Goal: Task Accomplishment & Management: Complete application form

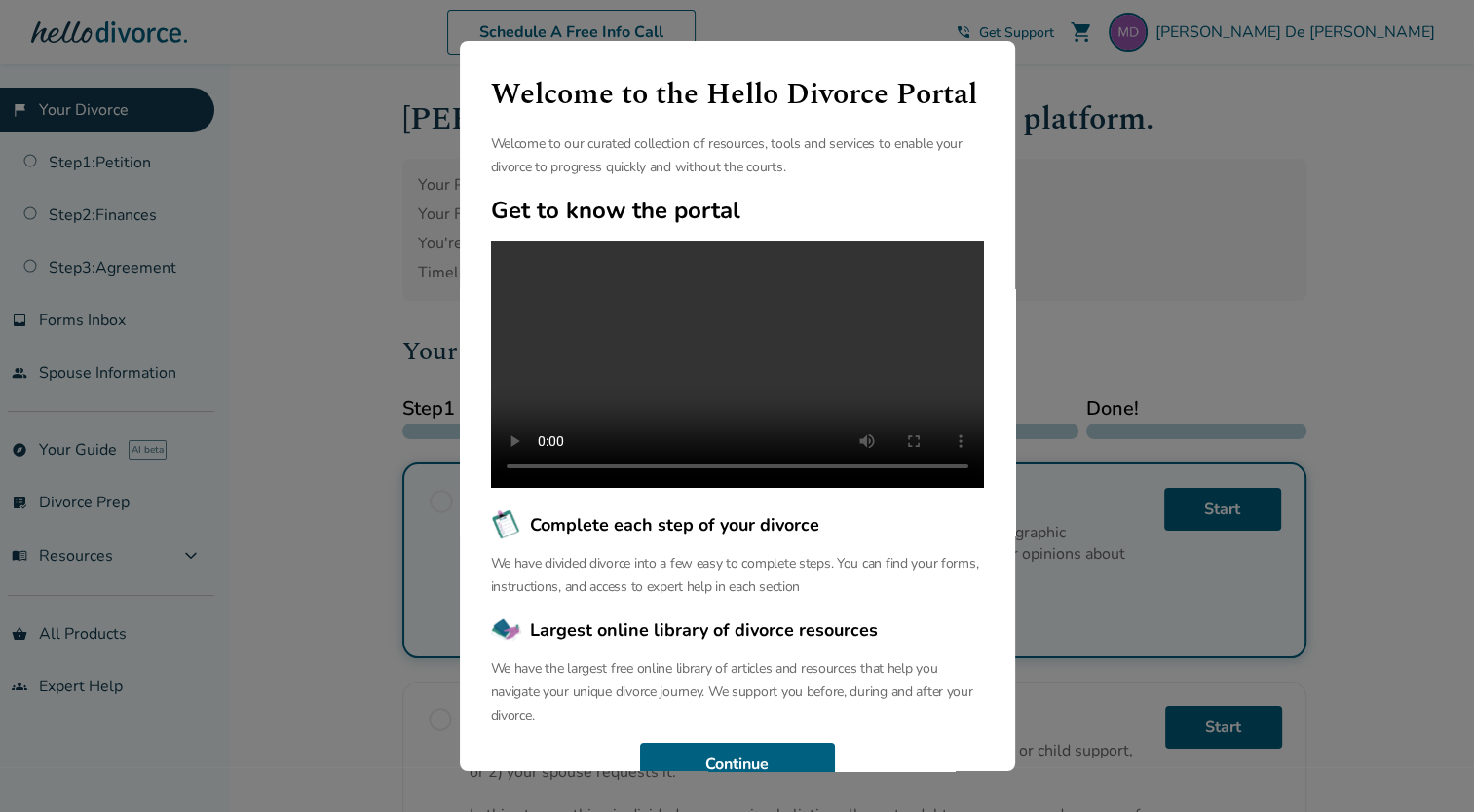
click at [1111, 273] on div "Welcome to the Hello Divorce Portal Welcome to our curated collection of resour…" at bounding box center [737, 406] width 1474 height 812
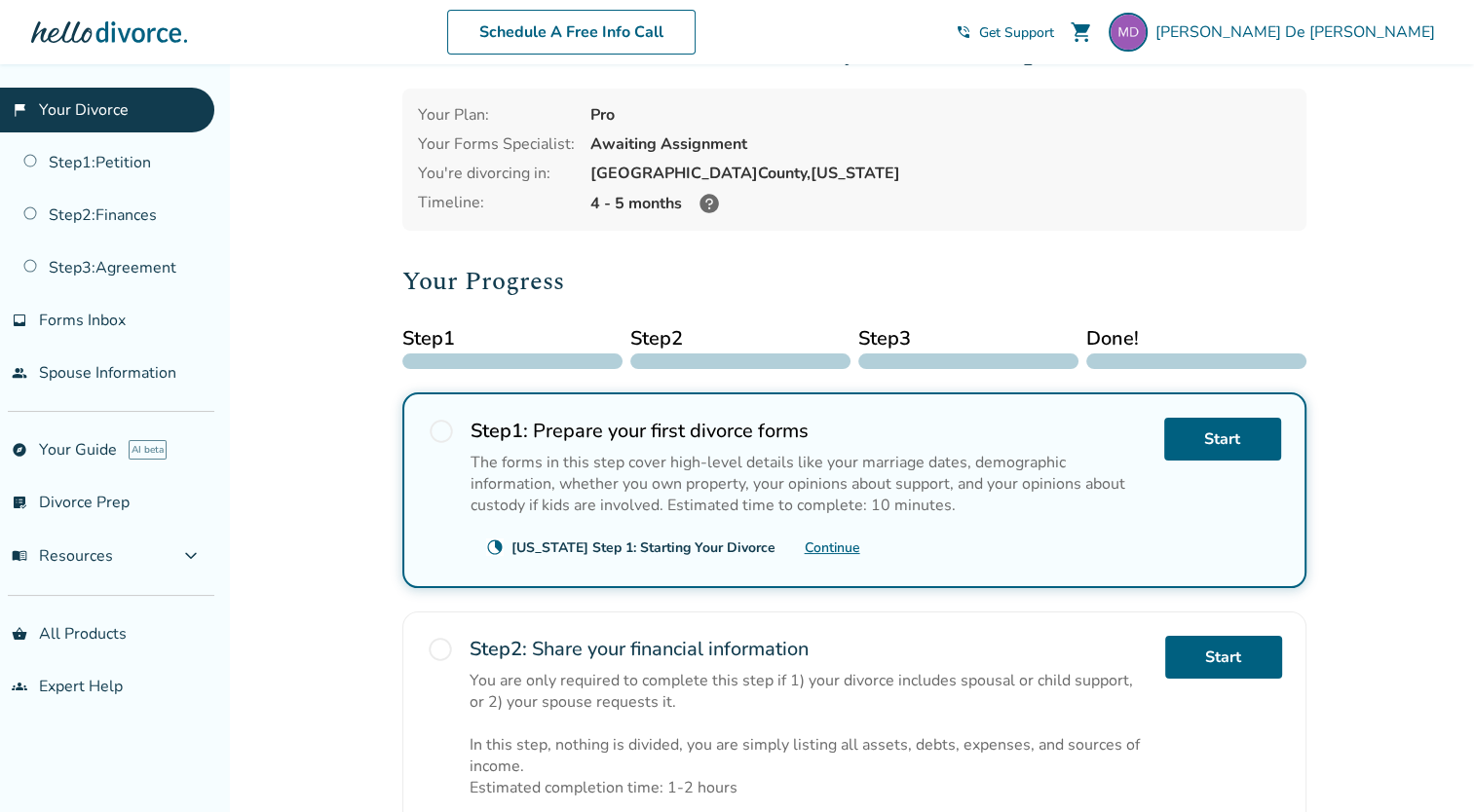
scroll to position [486, 0]
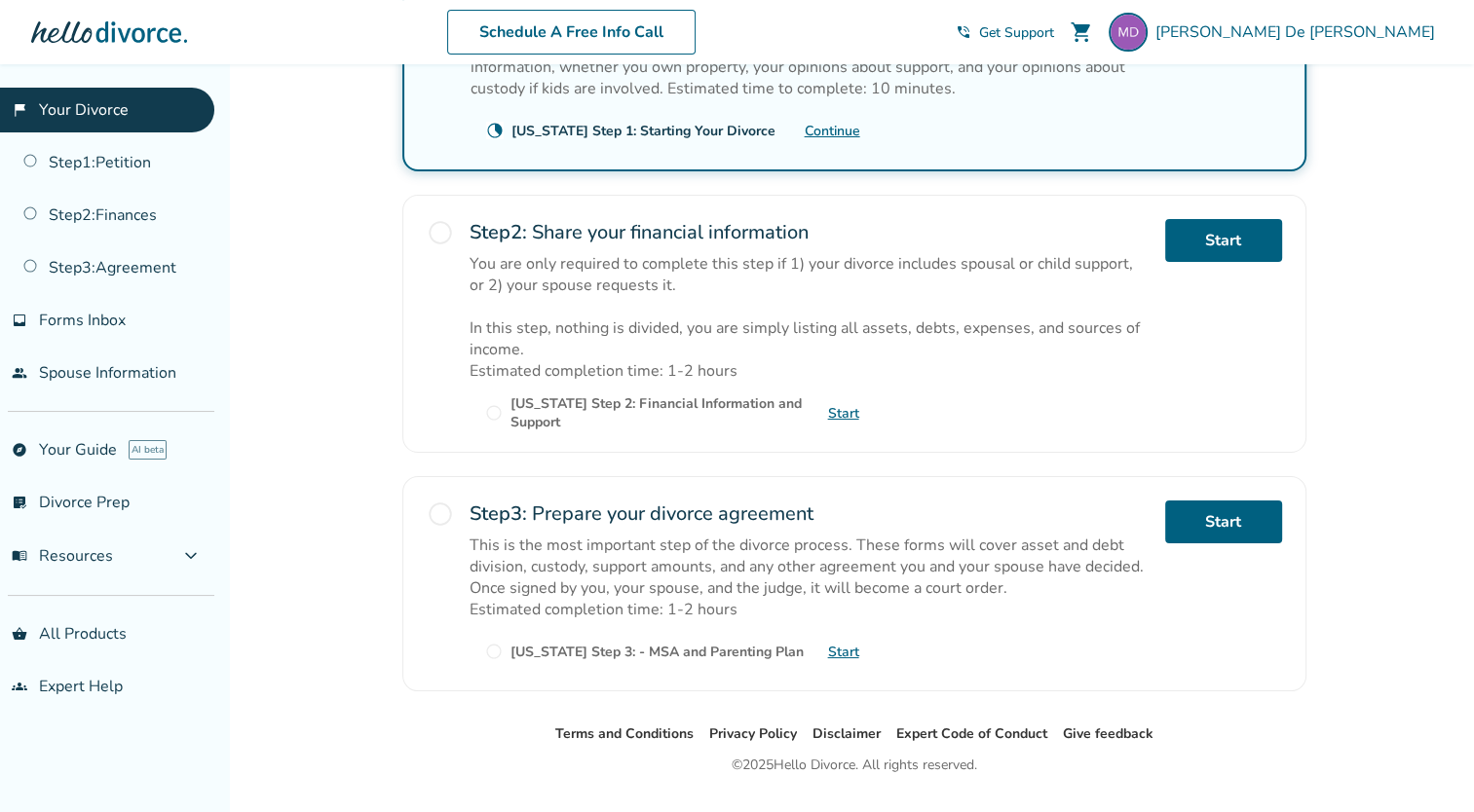
click at [436, 228] on span "radio_button_unchecked" at bounding box center [439, 232] width 27 height 27
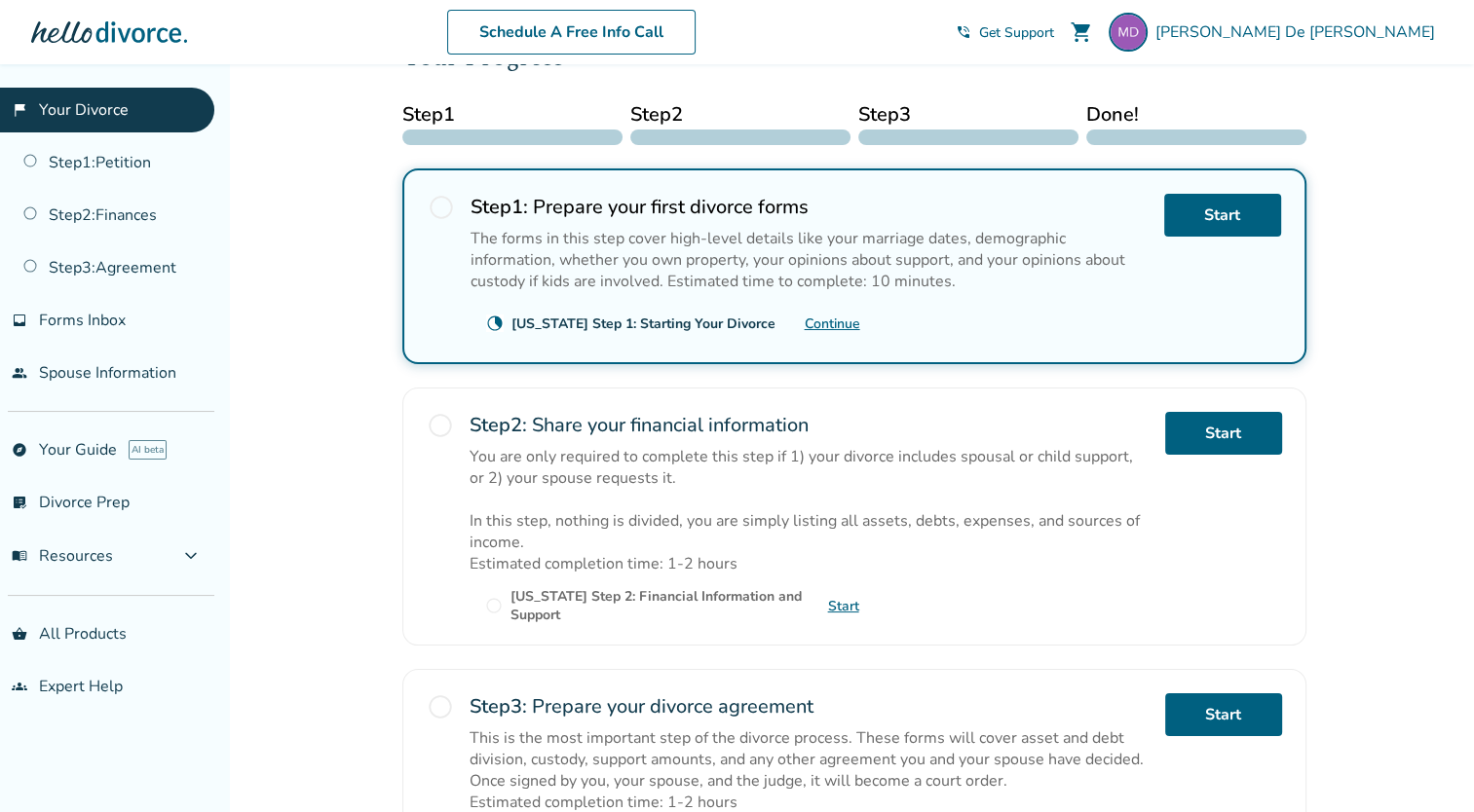
scroll to position [292, 0]
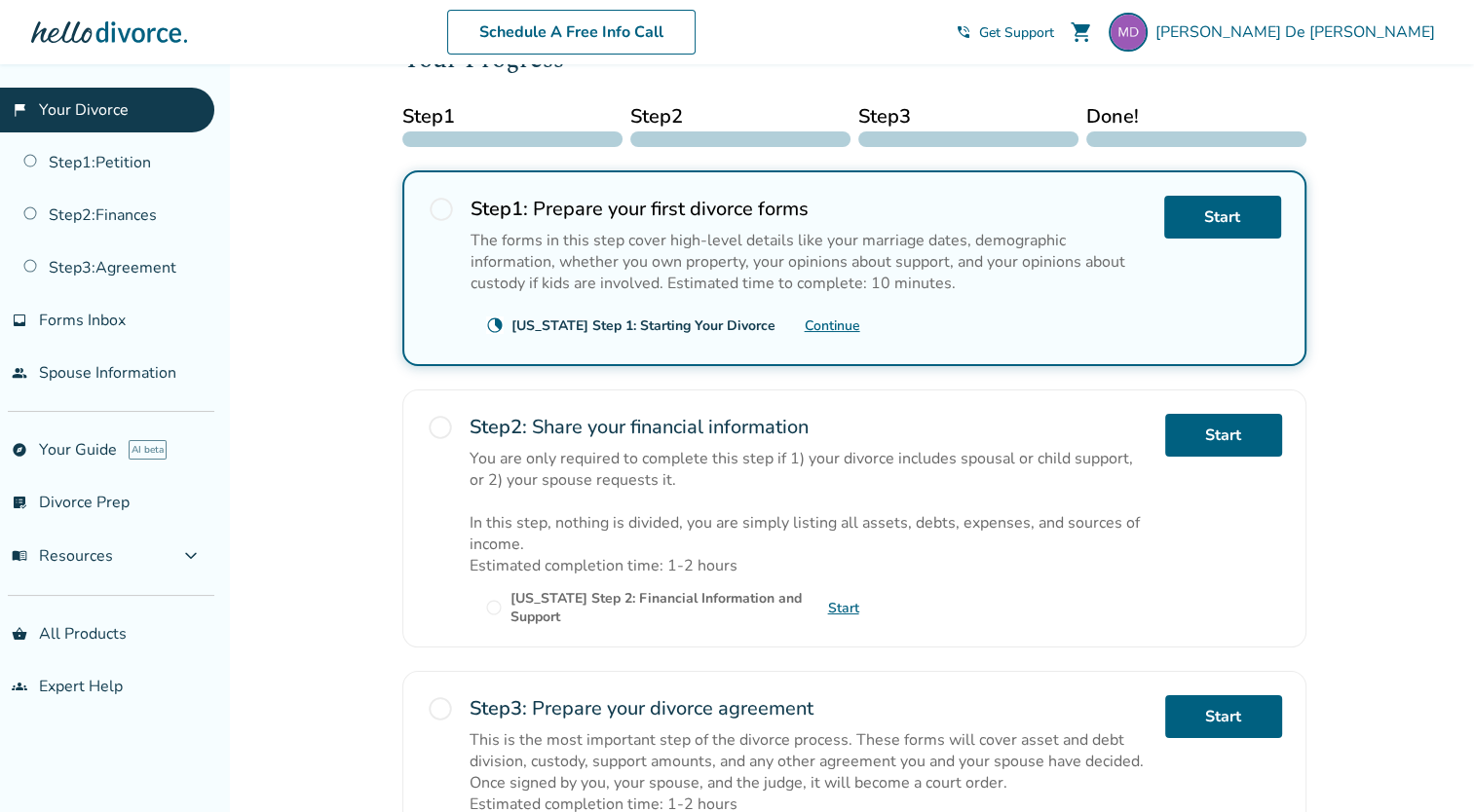
click at [821, 318] on link "Continue" at bounding box center [832, 326] width 56 height 19
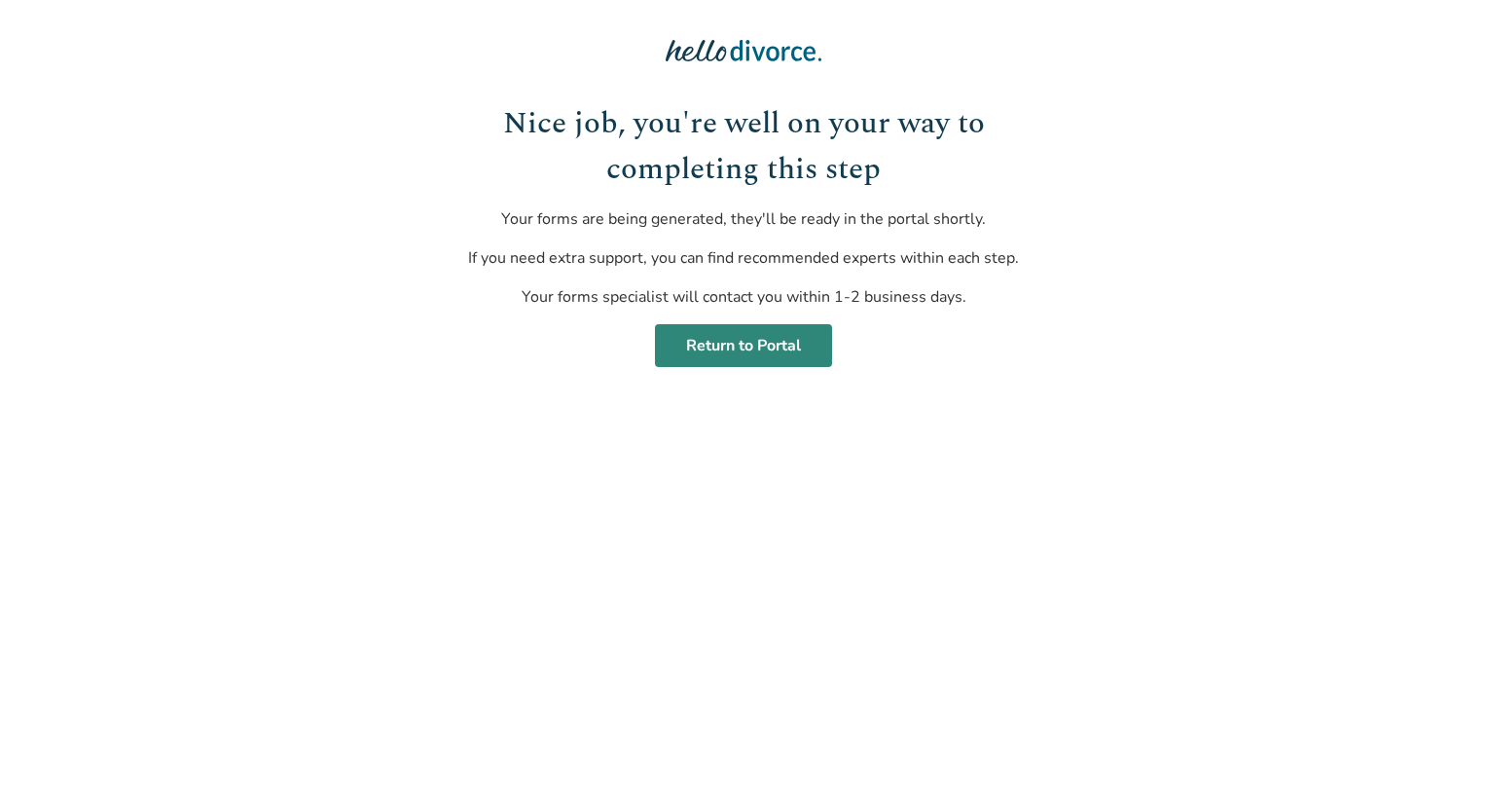
click at [740, 344] on link "Return to Portal" at bounding box center [744, 345] width 177 height 43
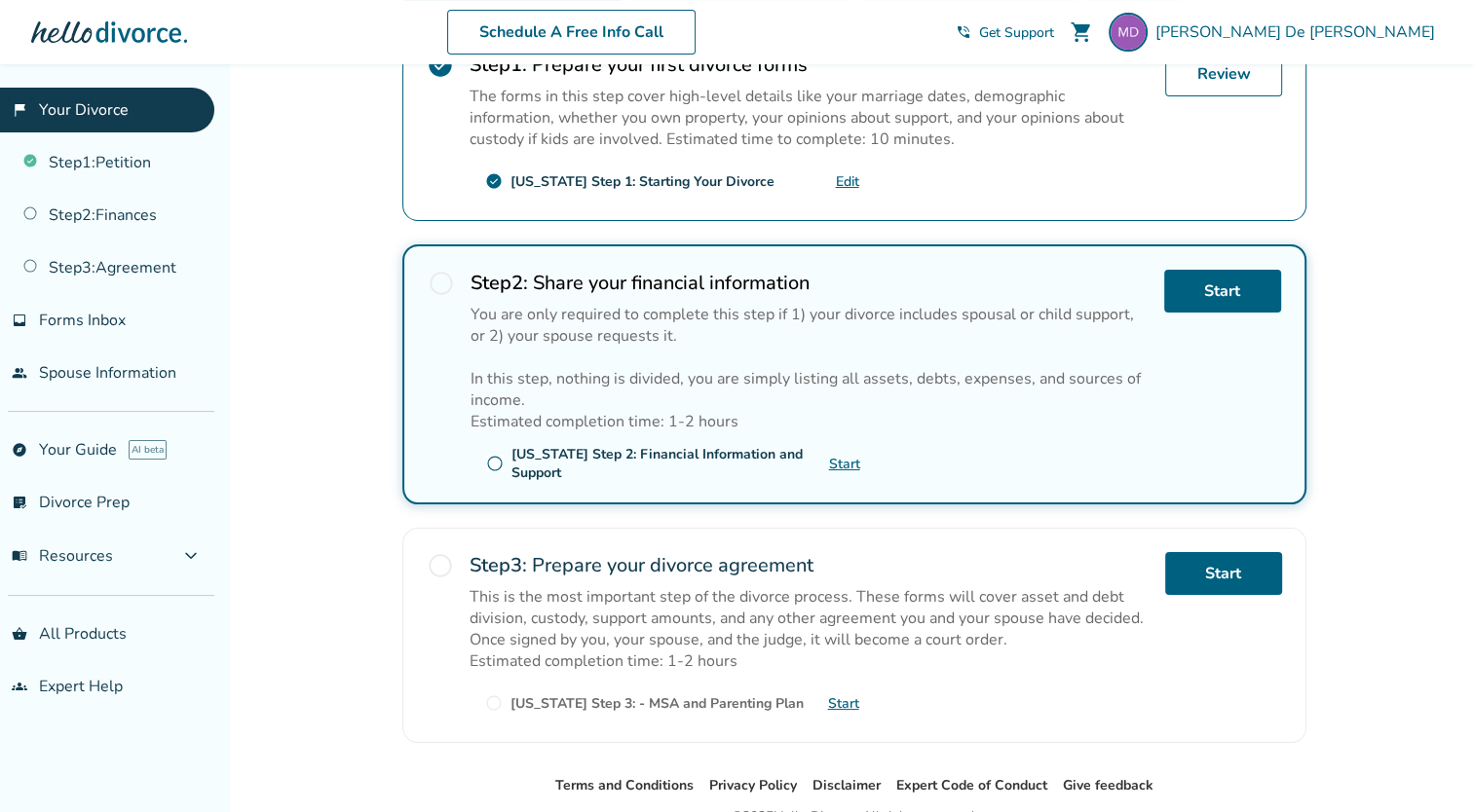
scroll to position [330, 0]
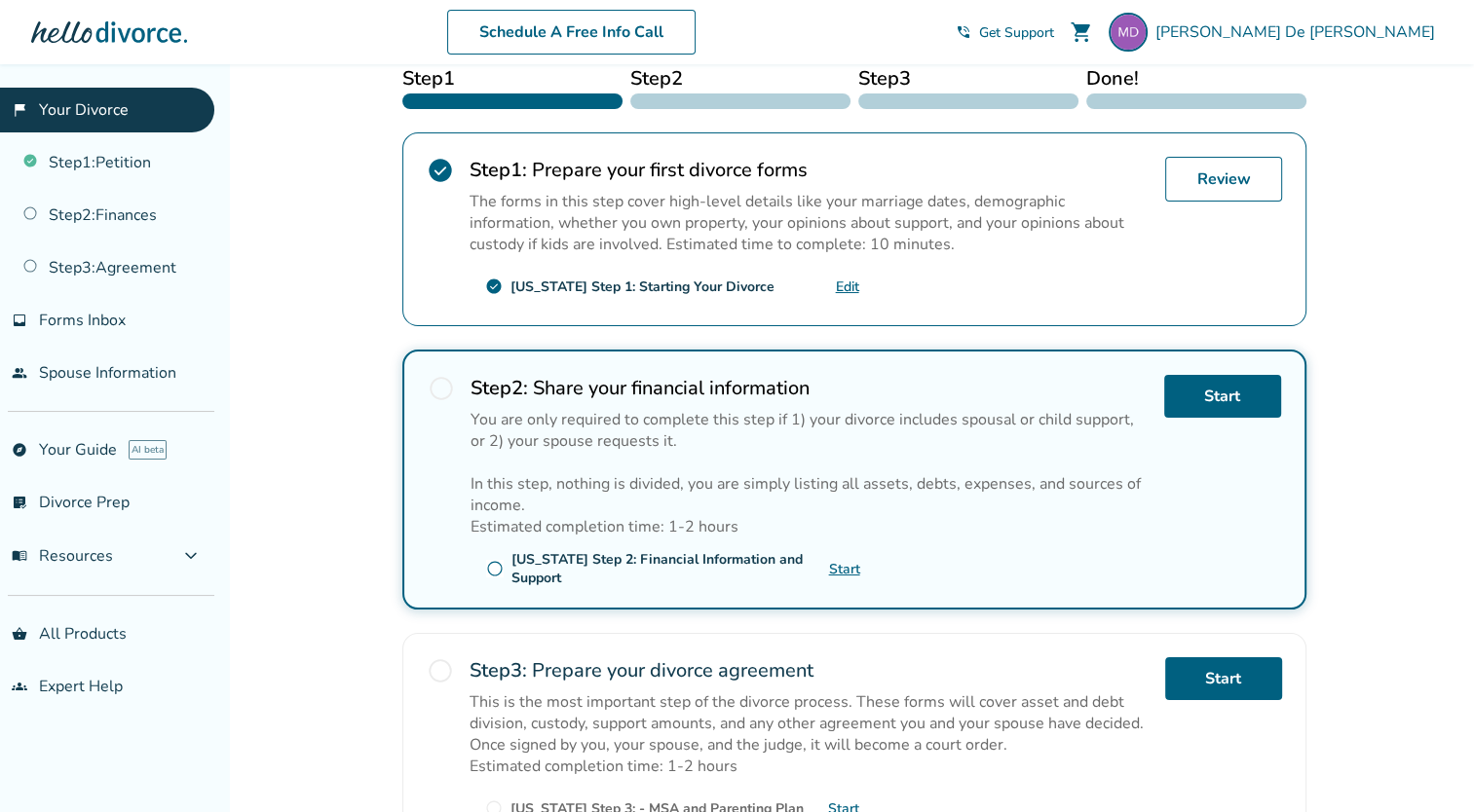
click at [495, 563] on span "radio_button_unchecked" at bounding box center [495, 569] width 18 height 18
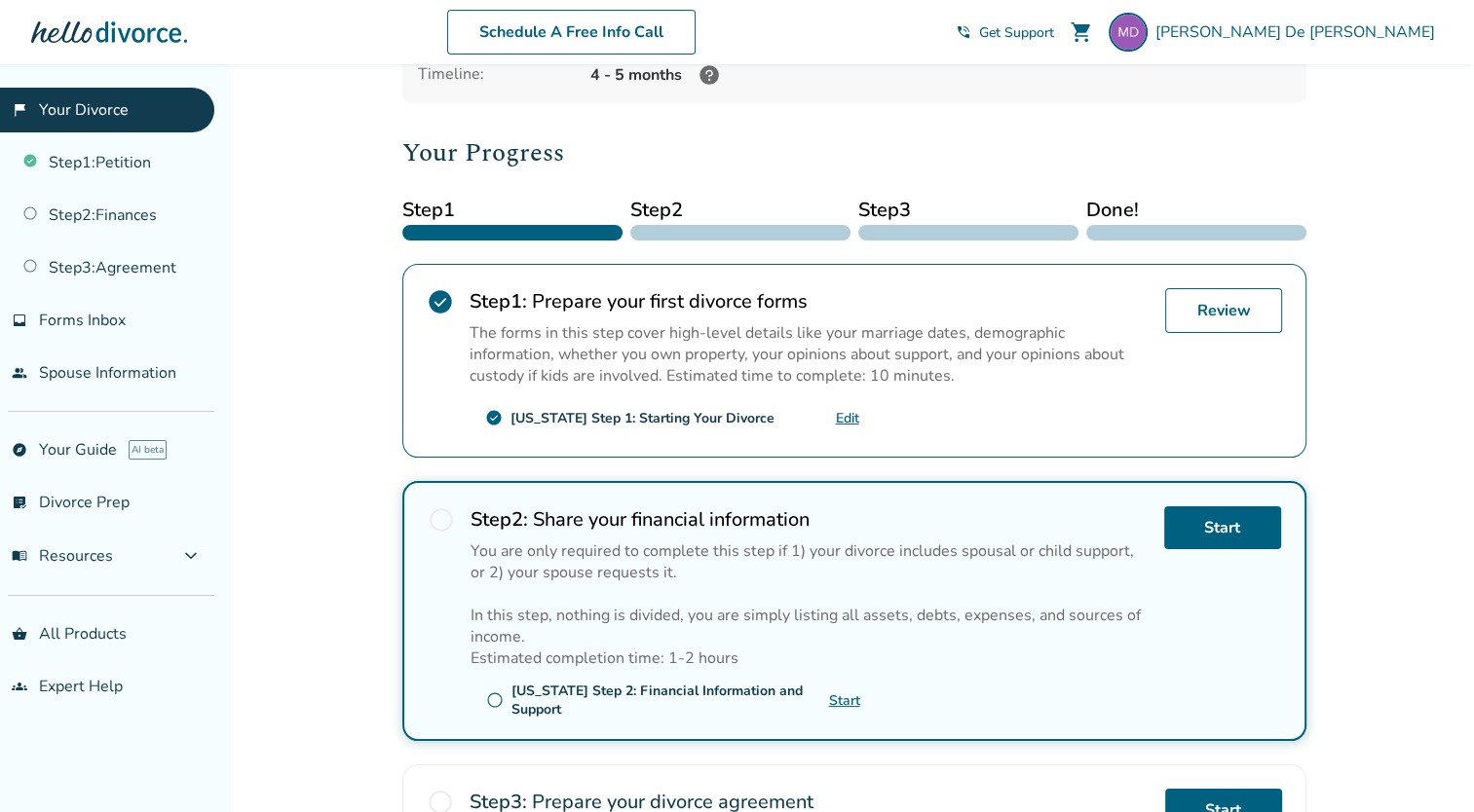
scroll to position [38, 0]
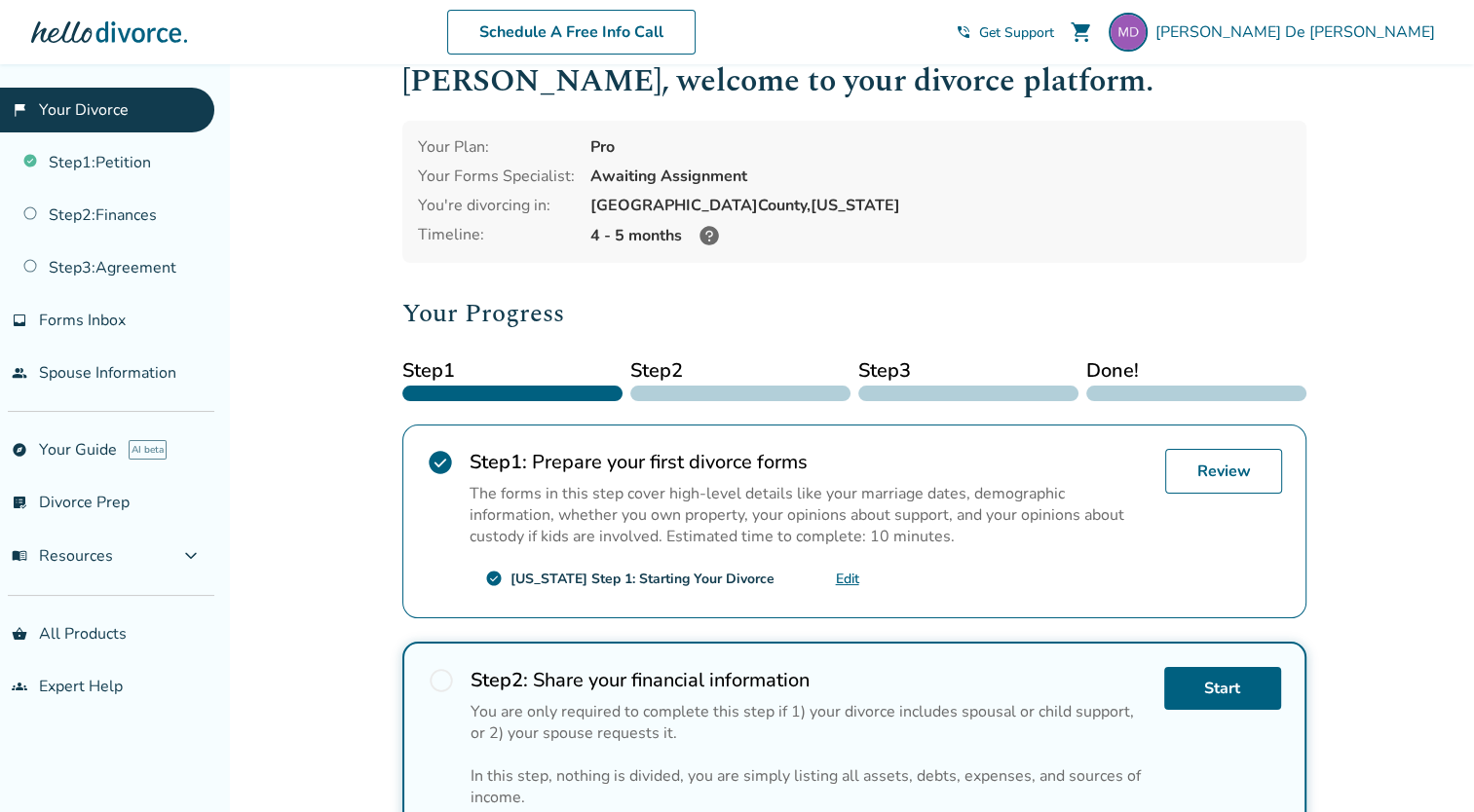
click at [833, 182] on div "Awaiting Assignment" at bounding box center [940, 177] width 700 height 22
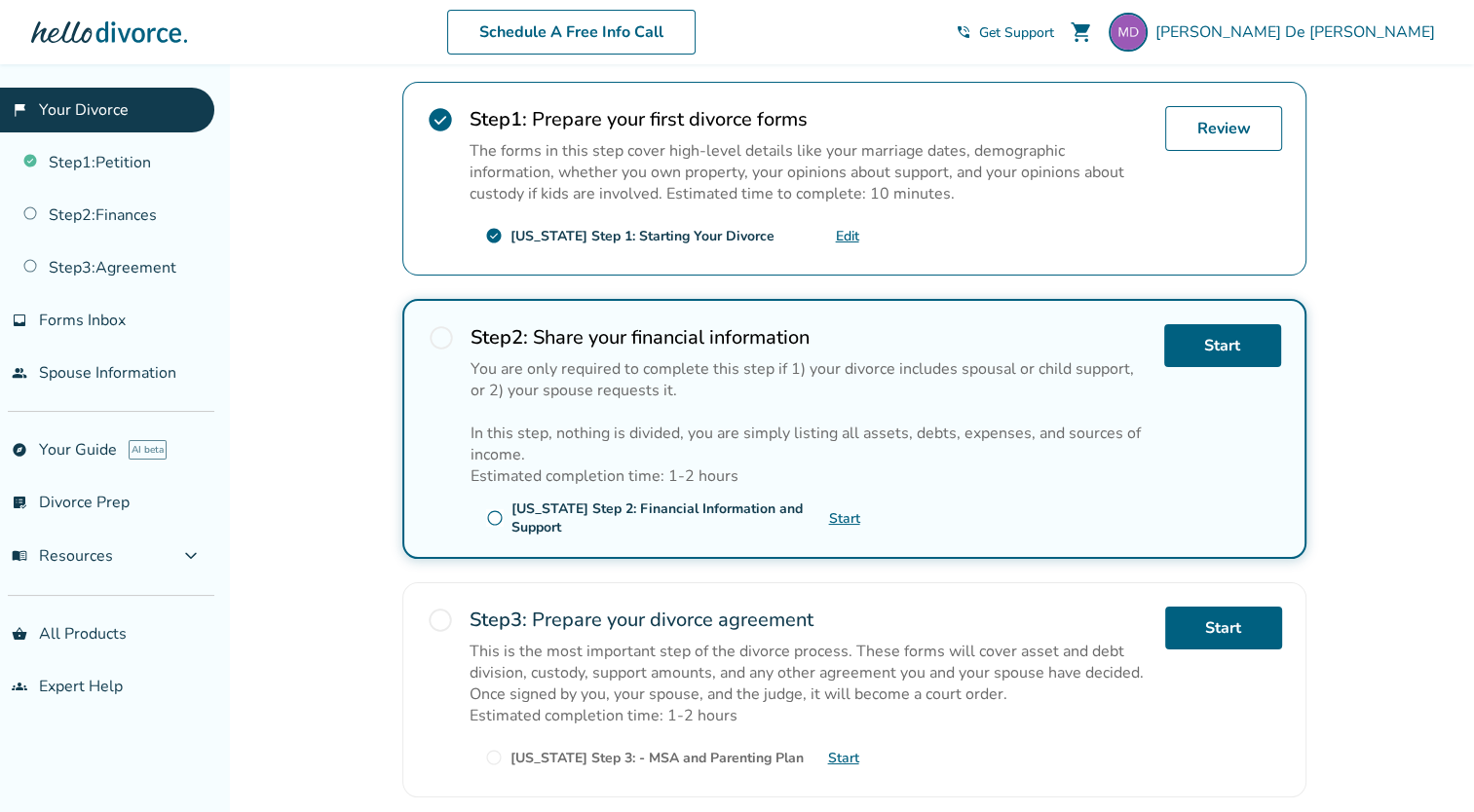
scroll to position [427, 0]
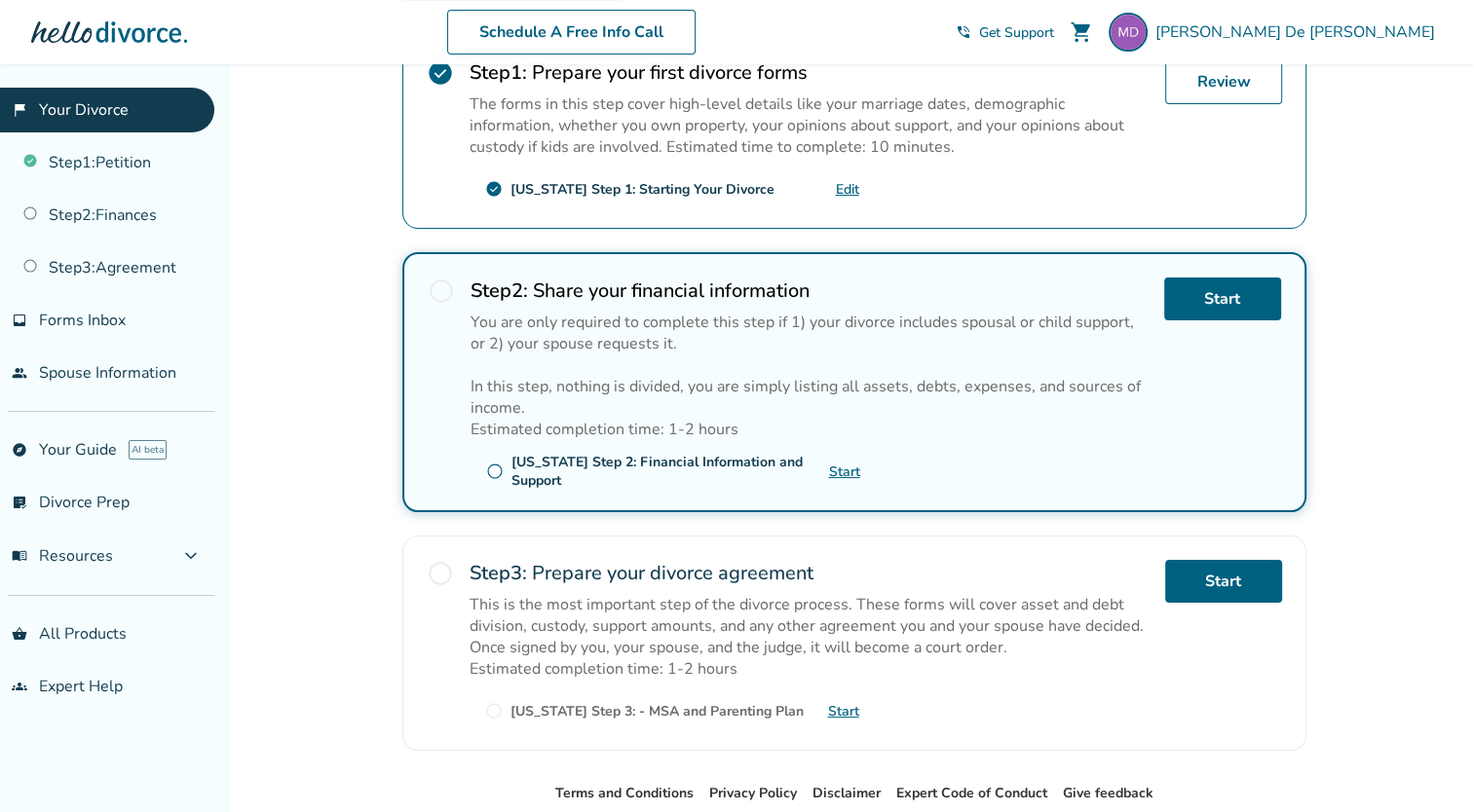
click at [443, 288] on span "radio_button_unchecked" at bounding box center [440, 290] width 27 height 27
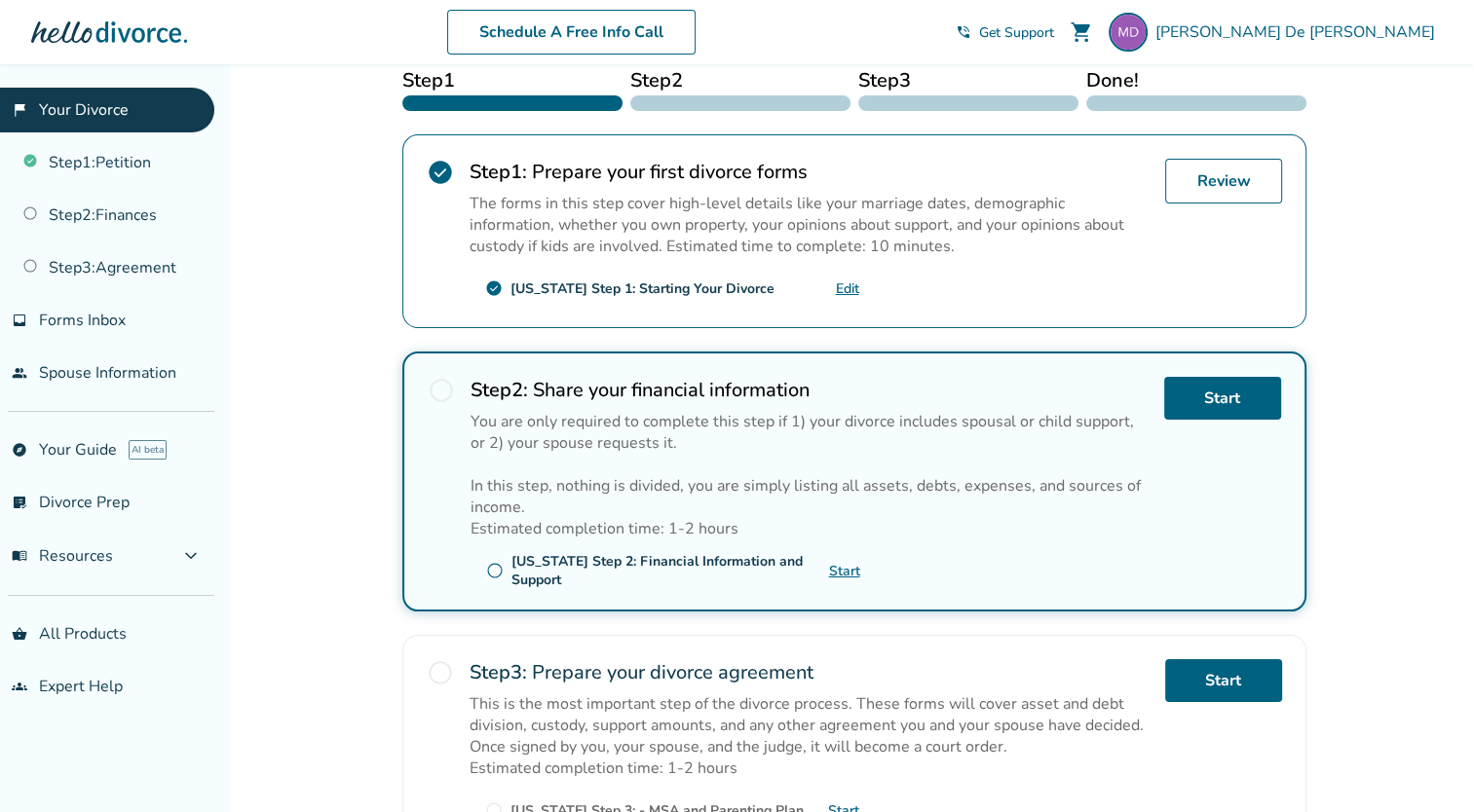
scroll to position [330, 0]
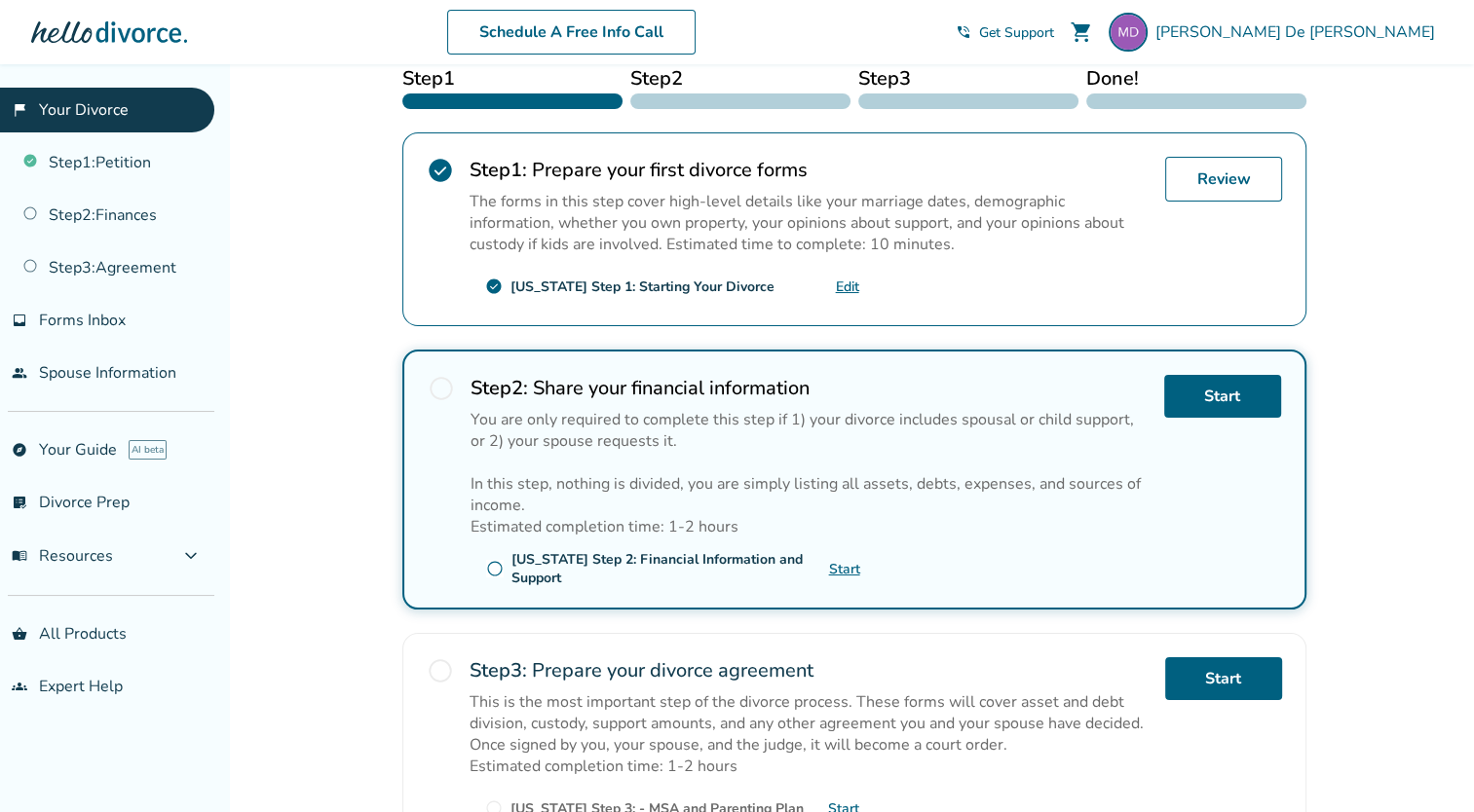
click at [848, 282] on link "Edit" at bounding box center [847, 286] width 24 height 19
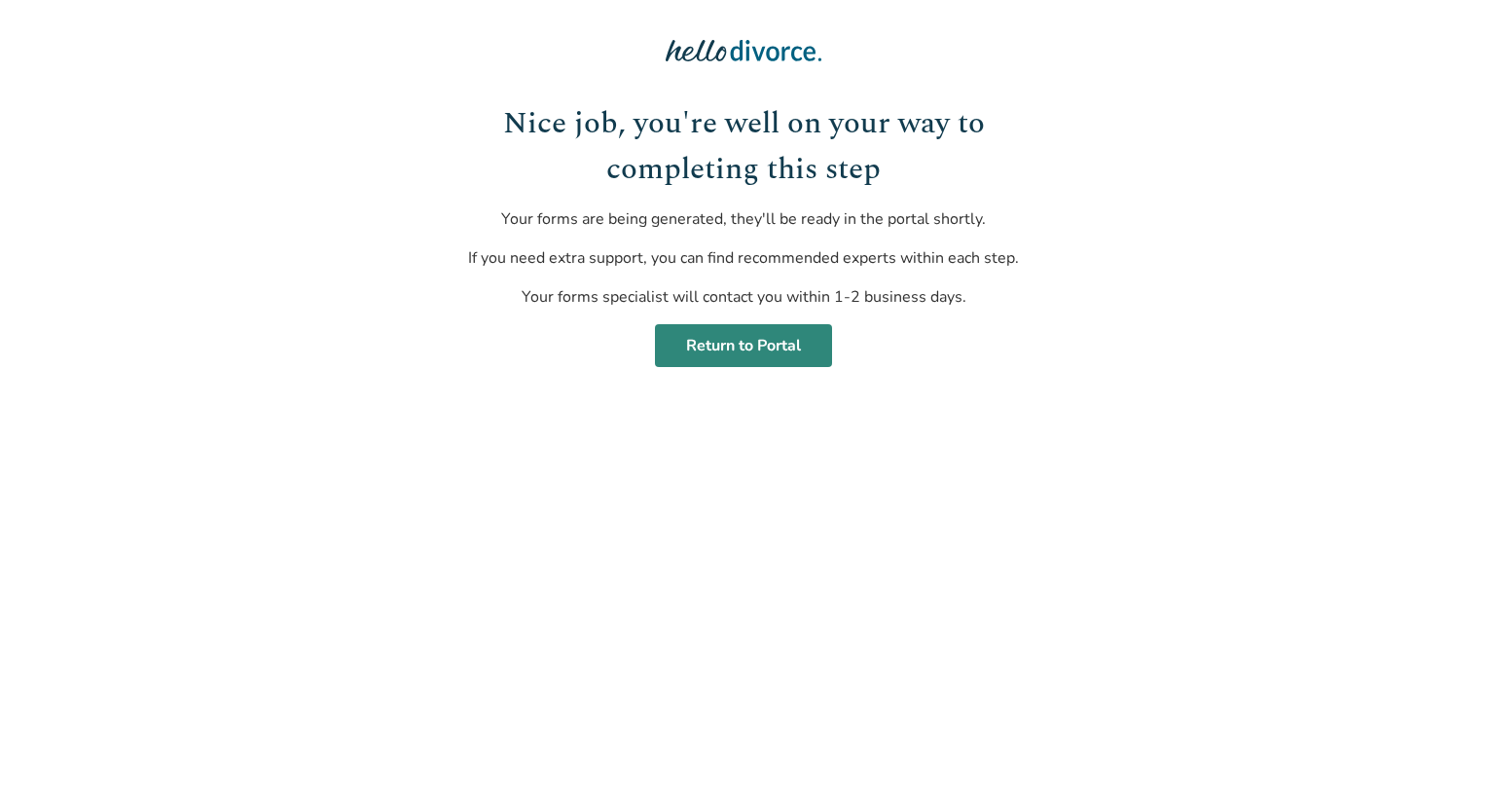
click at [740, 346] on link "Return to Portal" at bounding box center [744, 345] width 177 height 43
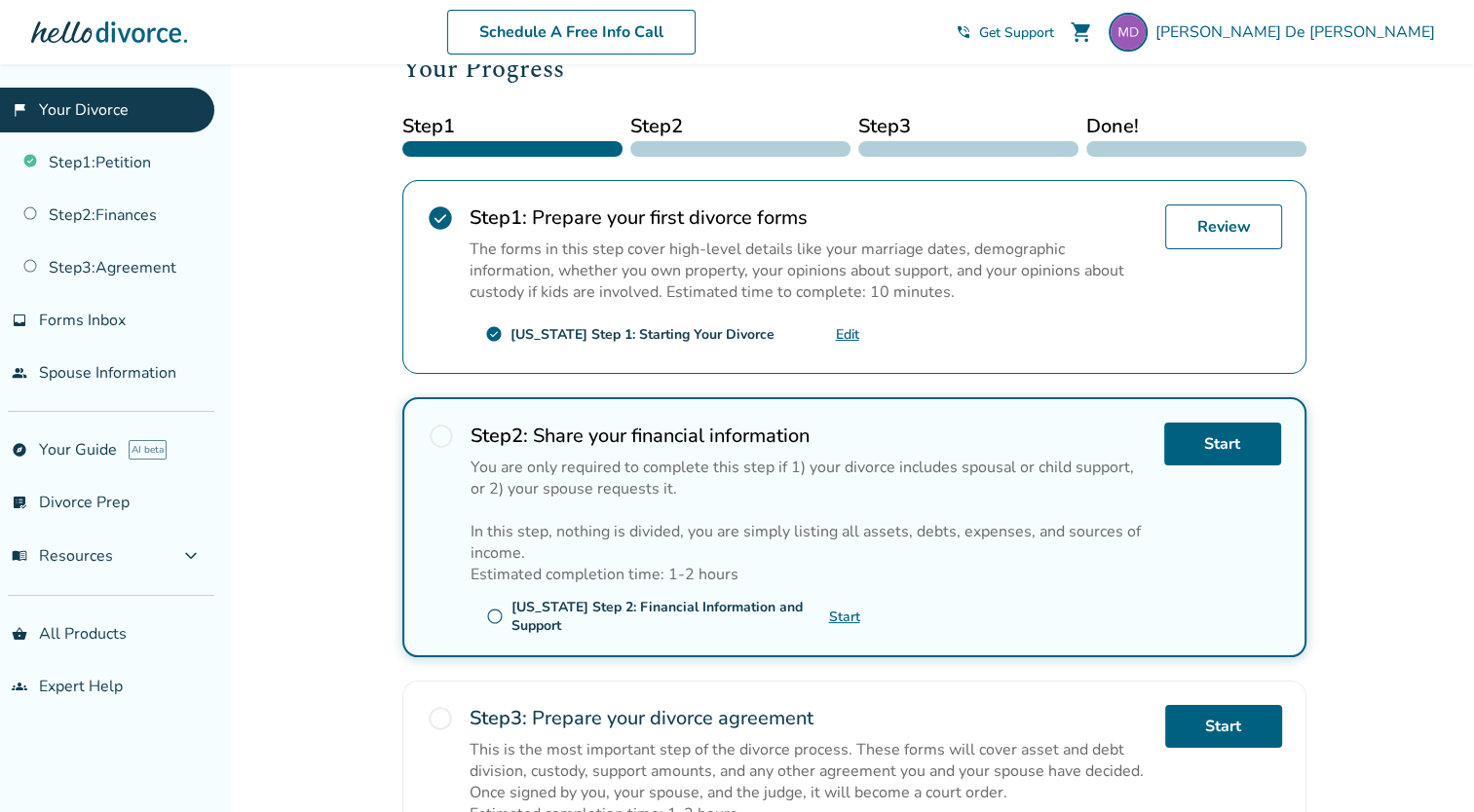
scroll to position [292, 0]
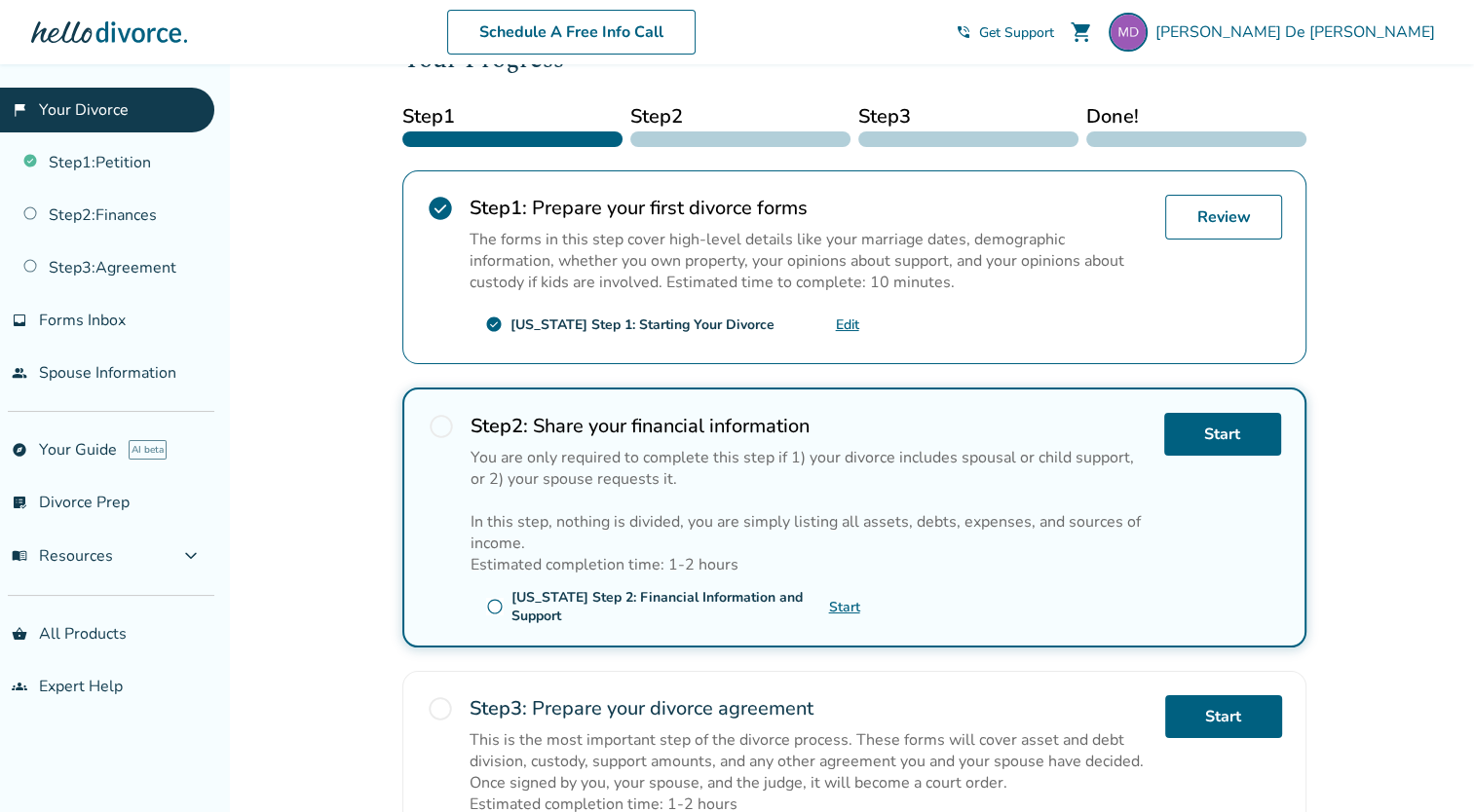
click at [438, 423] on span "radio_button_unchecked" at bounding box center [440, 426] width 27 height 27
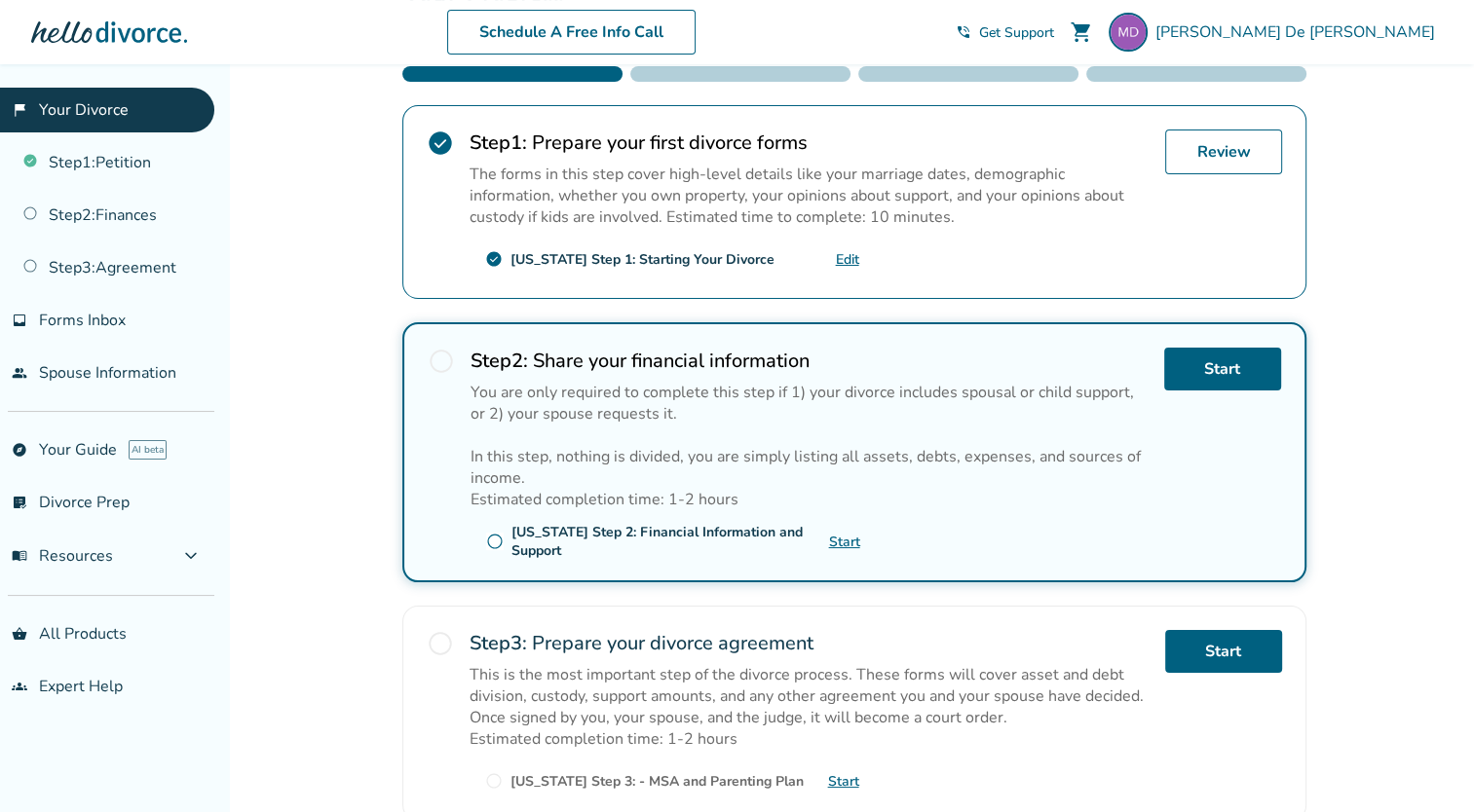
scroll to position [486, 0]
